Goal: Task Accomplishment & Management: Manage account settings

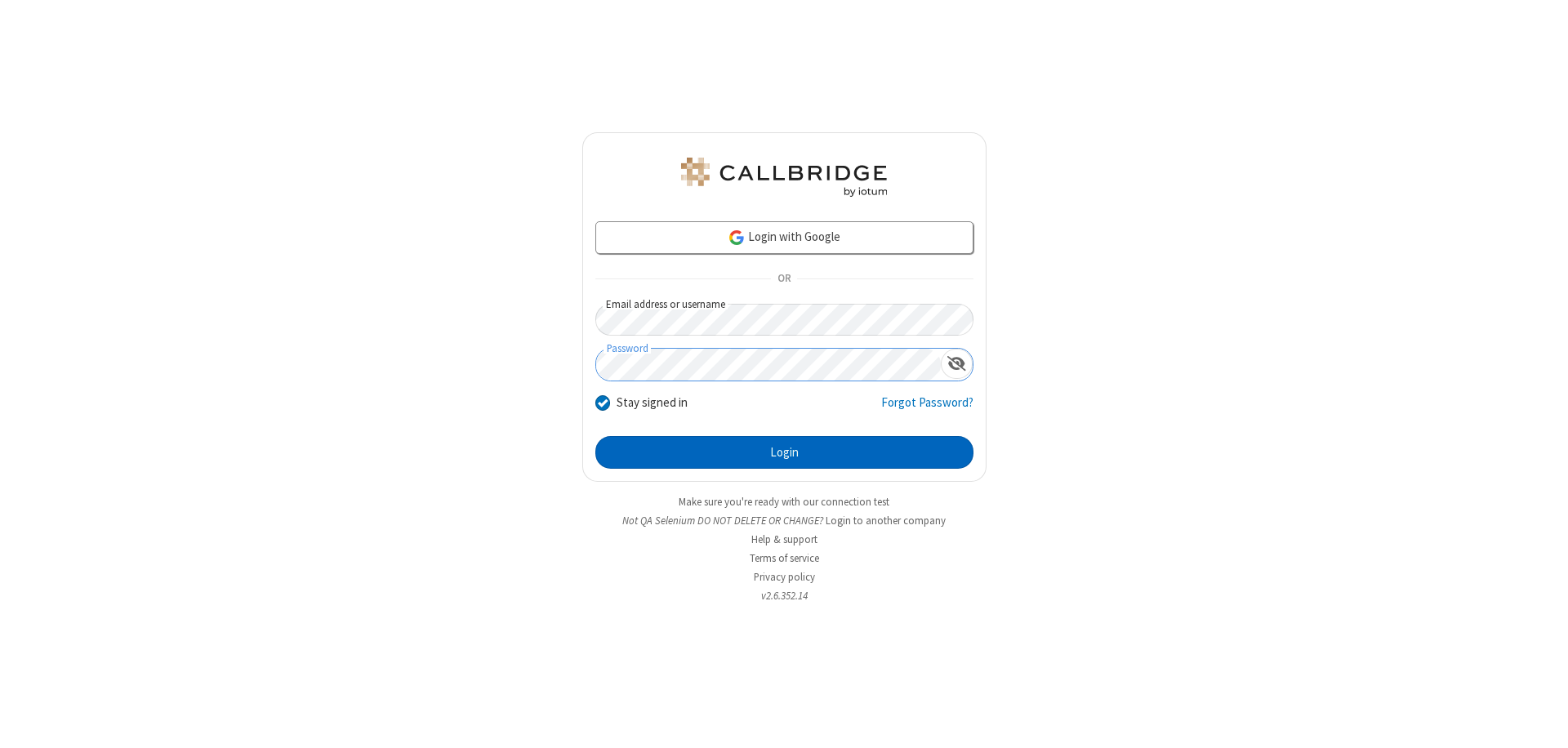
click at [784, 453] on button "Login" at bounding box center [784, 452] width 378 height 33
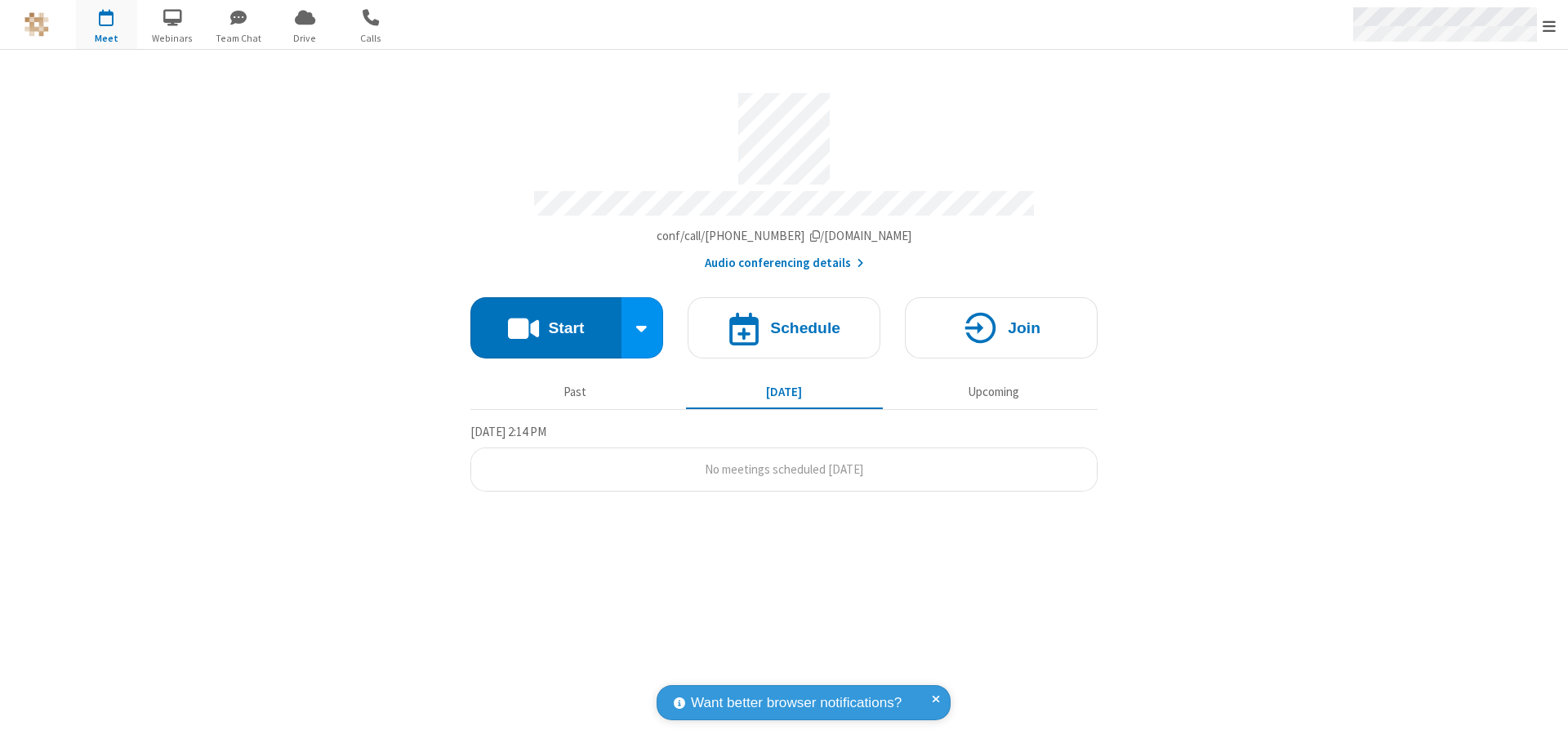
click at [1550, 25] on span "Open menu" at bounding box center [1550, 25] width 13 height 16
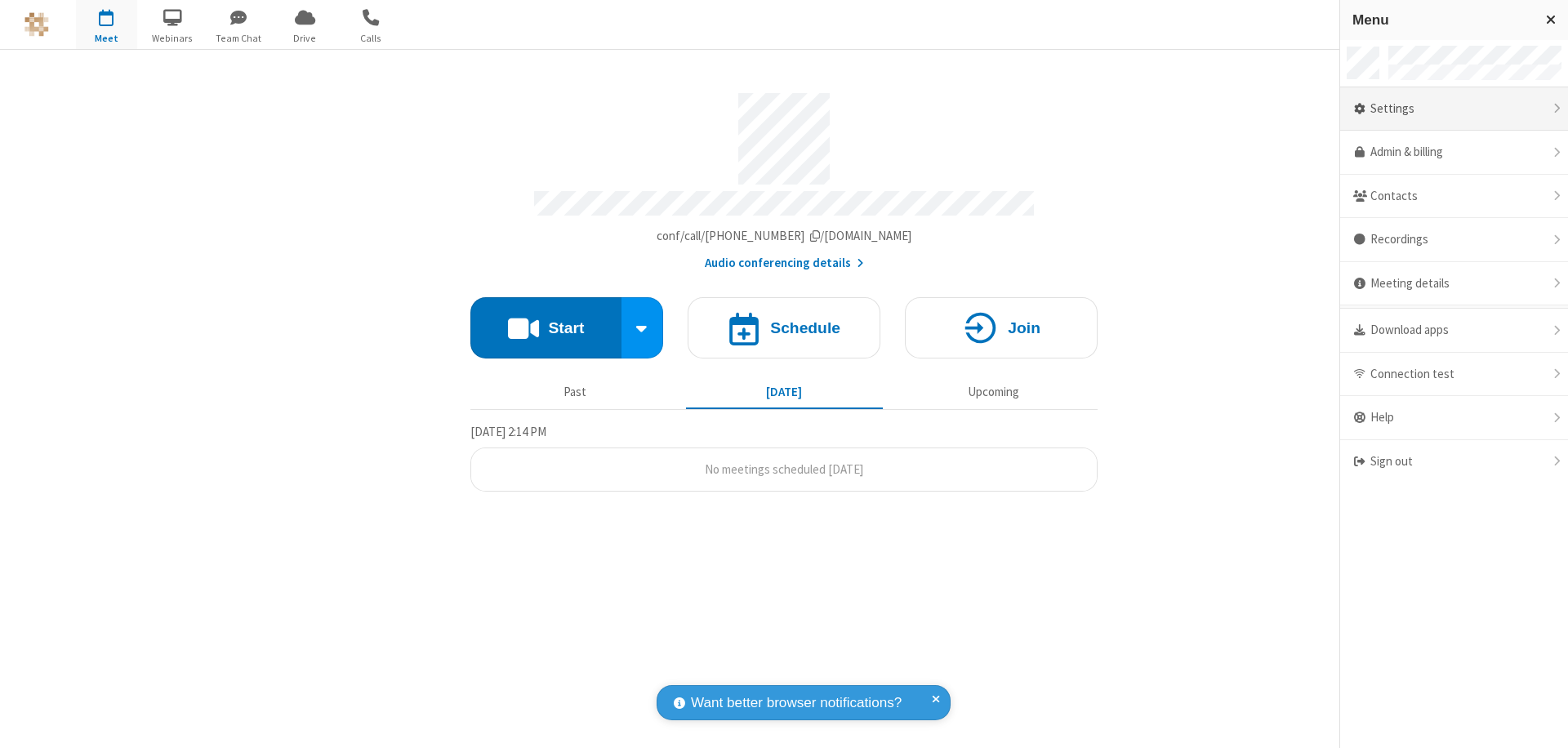
click at [1454, 109] on div "Settings" at bounding box center [1454, 109] width 228 height 44
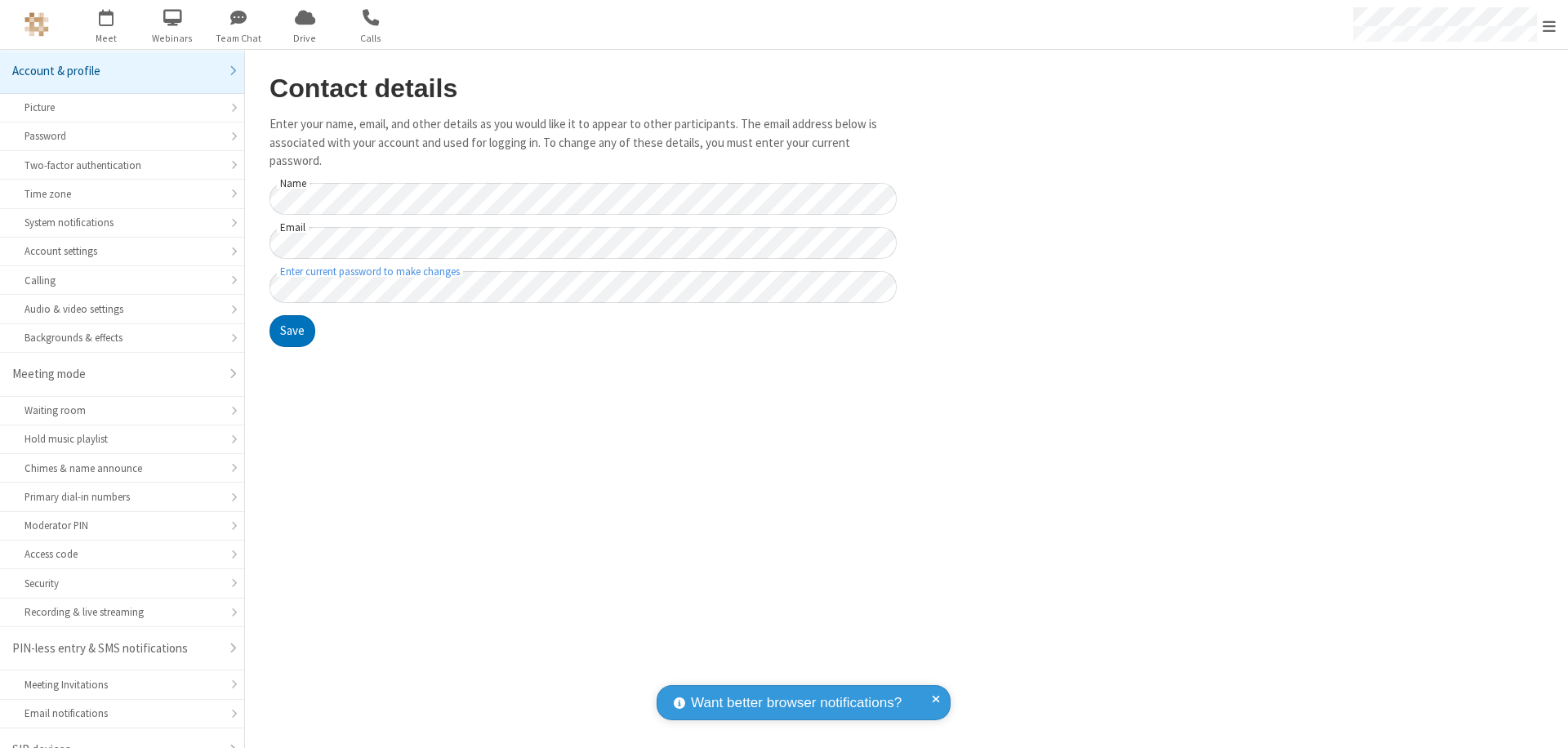
scroll to position [23, 0]
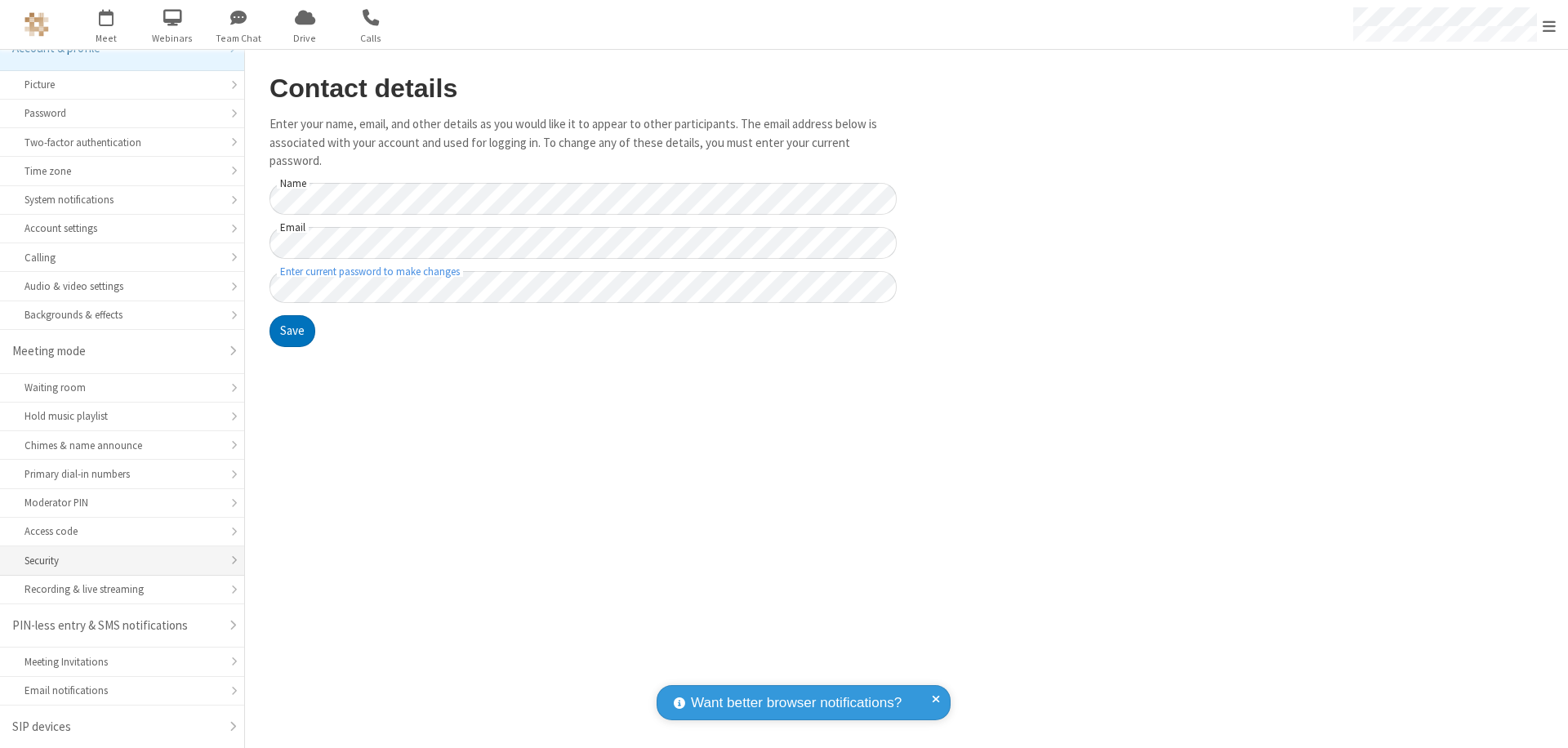
click at [116, 560] on div "Security" at bounding box center [122, 560] width 195 height 16
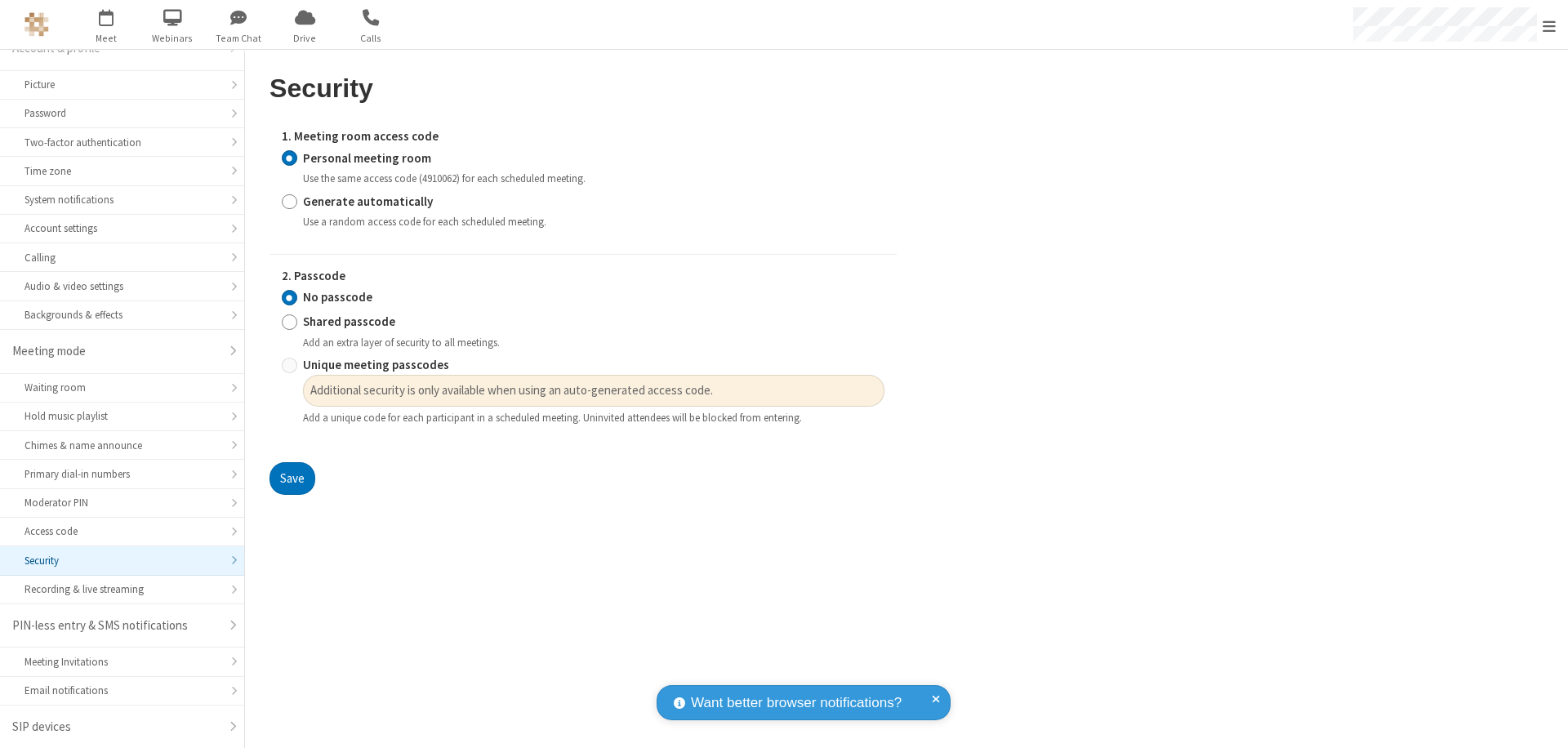
click at [289, 201] on input "Generate automatically" at bounding box center [289, 201] width 16 height 17
radio input "true"
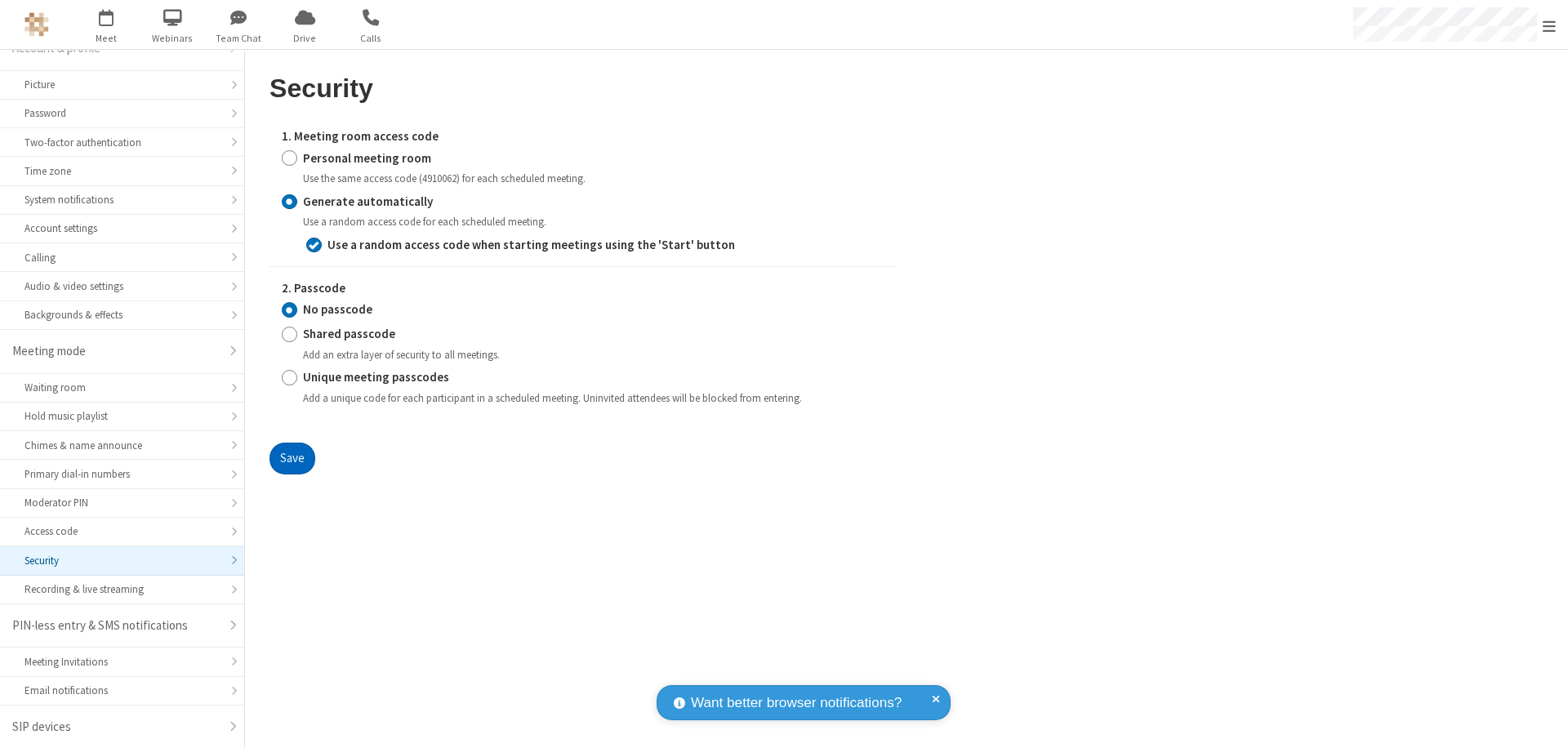
click at [292, 458] on button "Save" at bounding box center [292, 459] width 46 height 33
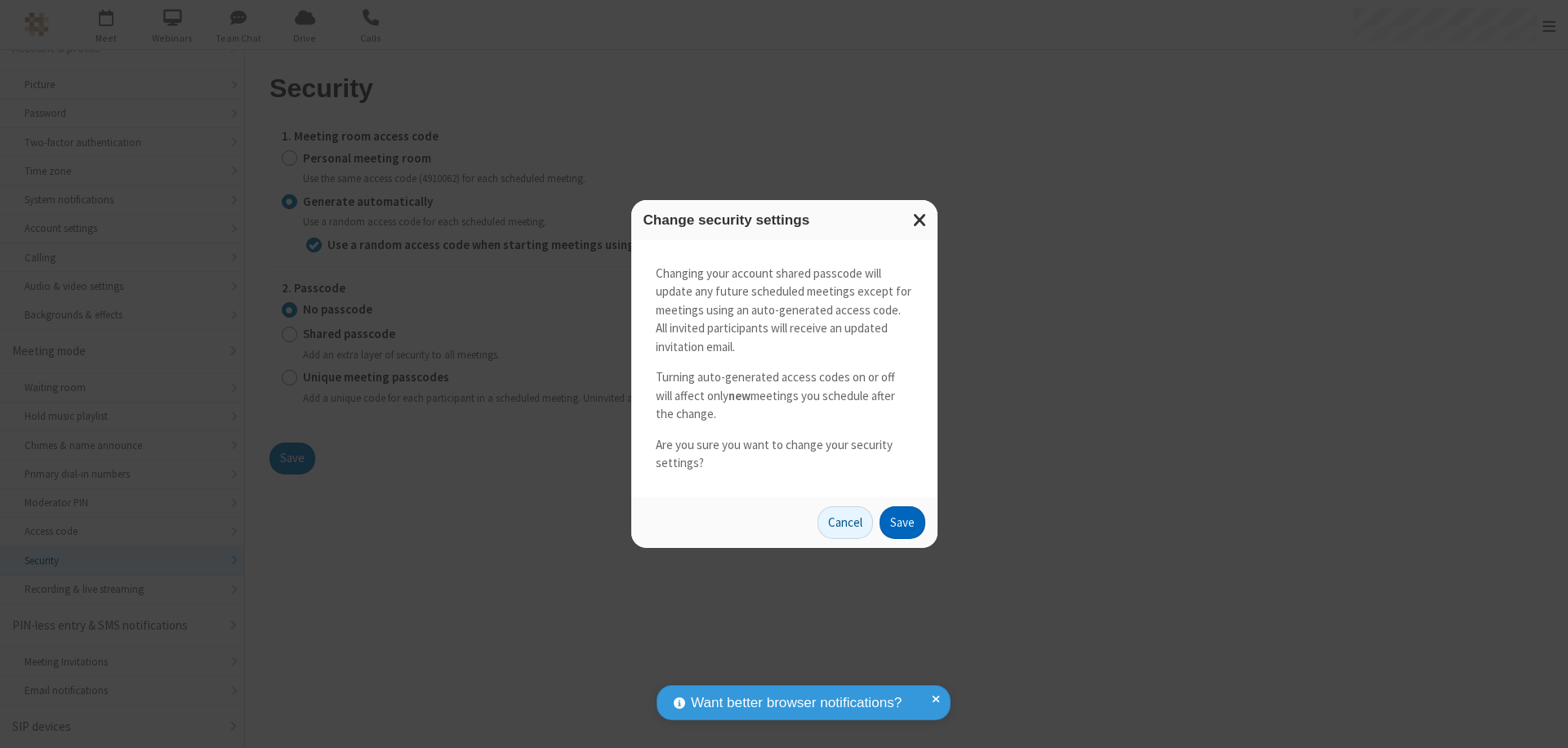
click at [901, 522] on button "Save" at bounding box center [902, 522] width 46 height 33
